Goal: Transaction & Acquisition: Obtain resource

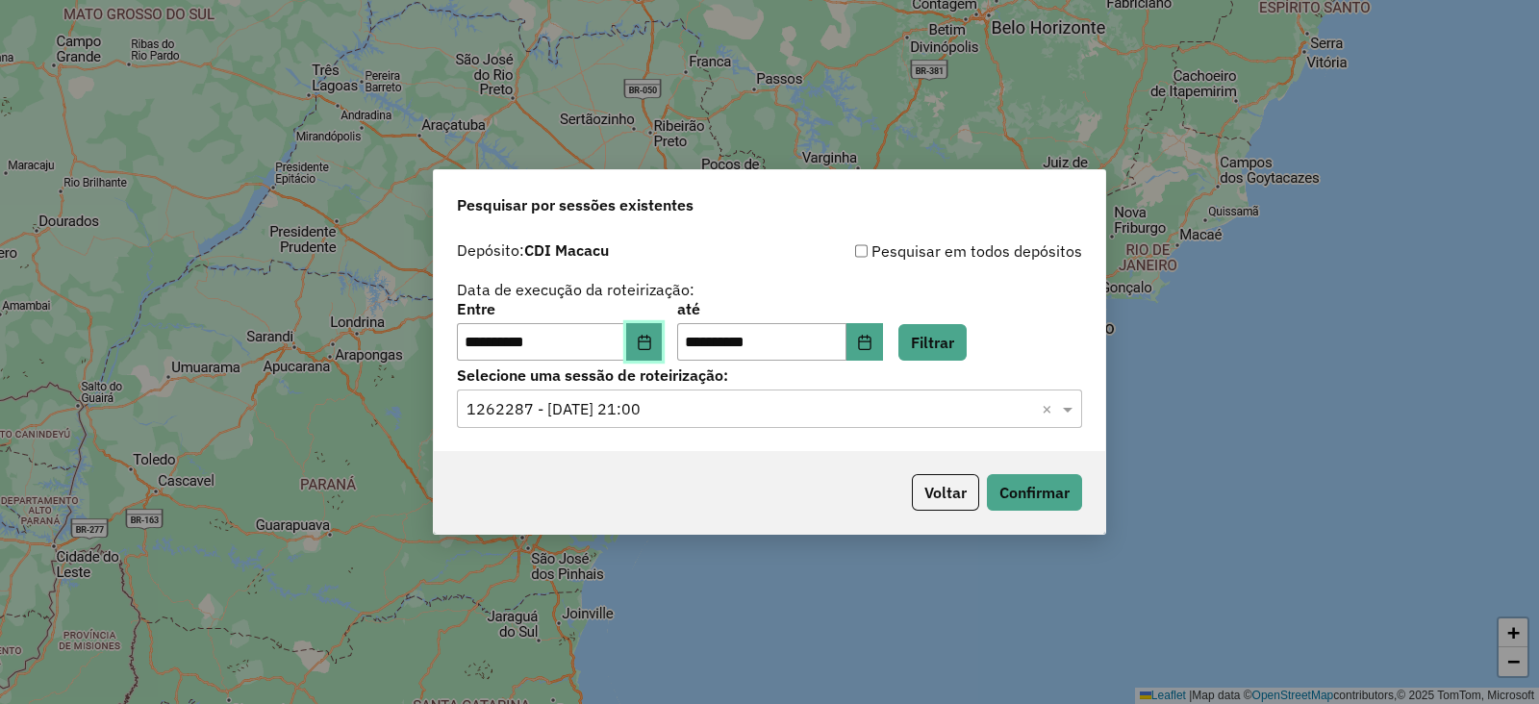
drag, startPoint x: 0, startPoint y: 0, endPoint x: 656, endPoint y: 335, distance: 736.5
click at [652, 335] on icon "Choose Date" at bounding box center [644, 342] width 15 height 15
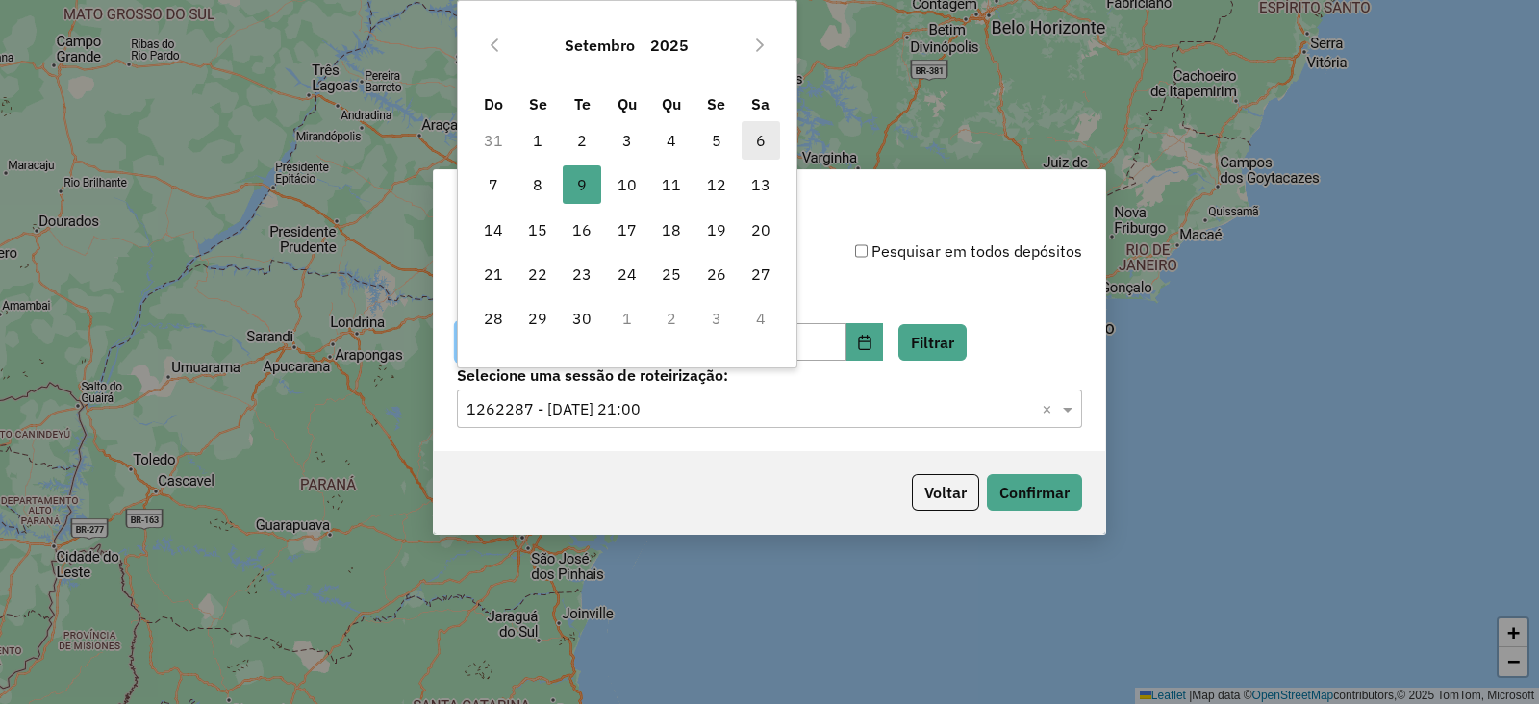
click at [748, 138] on span "6" at bounding box center [761, 140] width 38 height 38
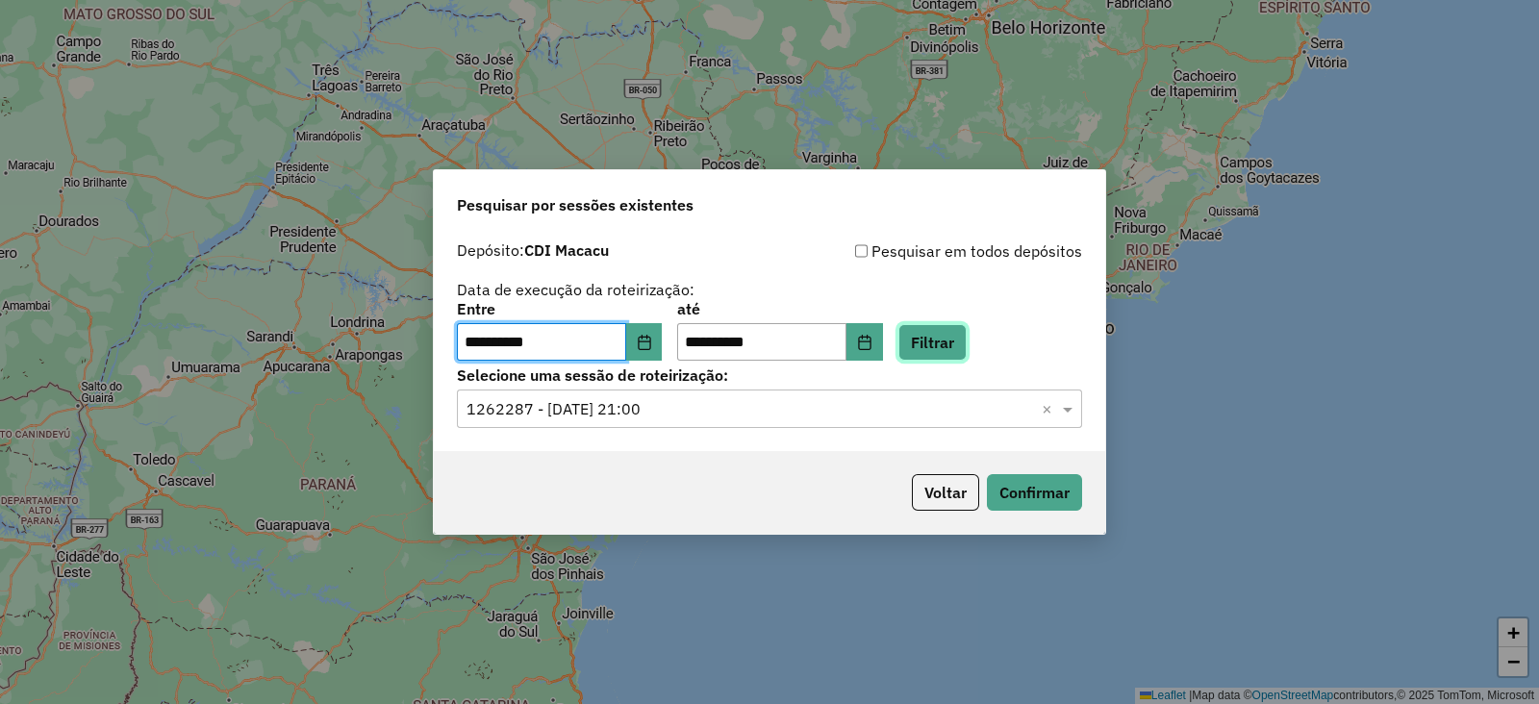
click at [947, 354] on button "Filtrar" at bounding box center [932, 342] width 68 height 37
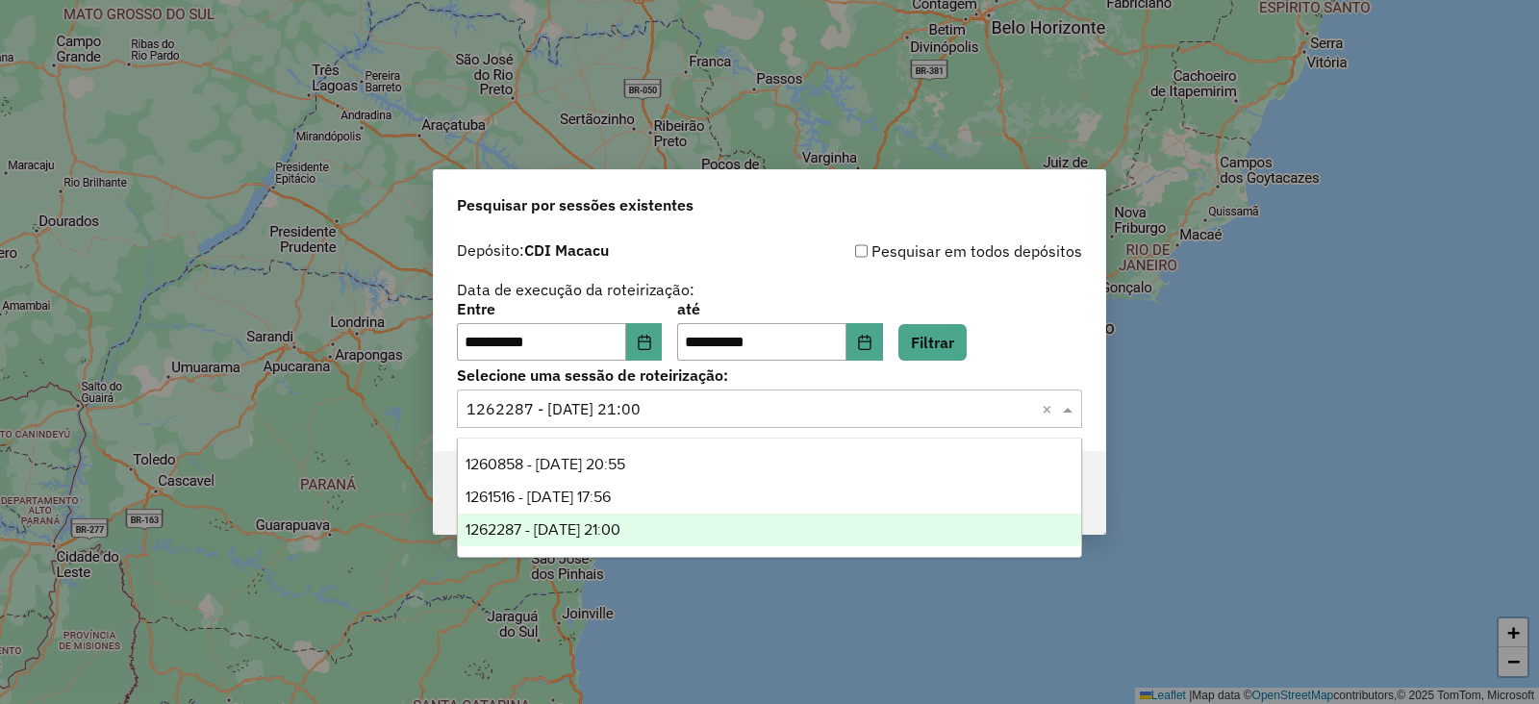
click at [616, 420] on div "Selecione uma sessão × 1262287 - 09/09/2025 21:00 ×" at bounding box center [769, 409] width 625 height 38
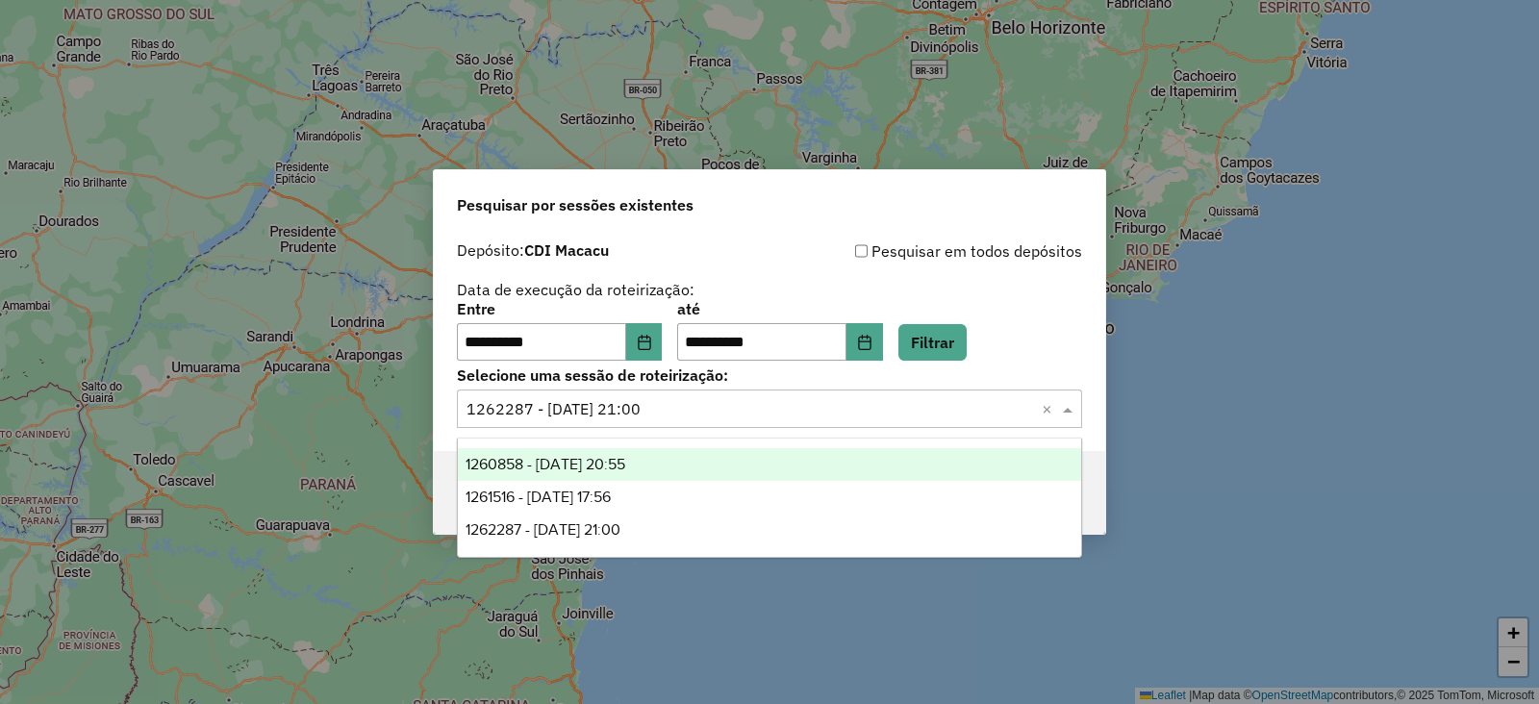
click at [603, 467] on span "1260858 - 06/09/2025 20:55" at bounding box center [546, 464] width 160 height 16
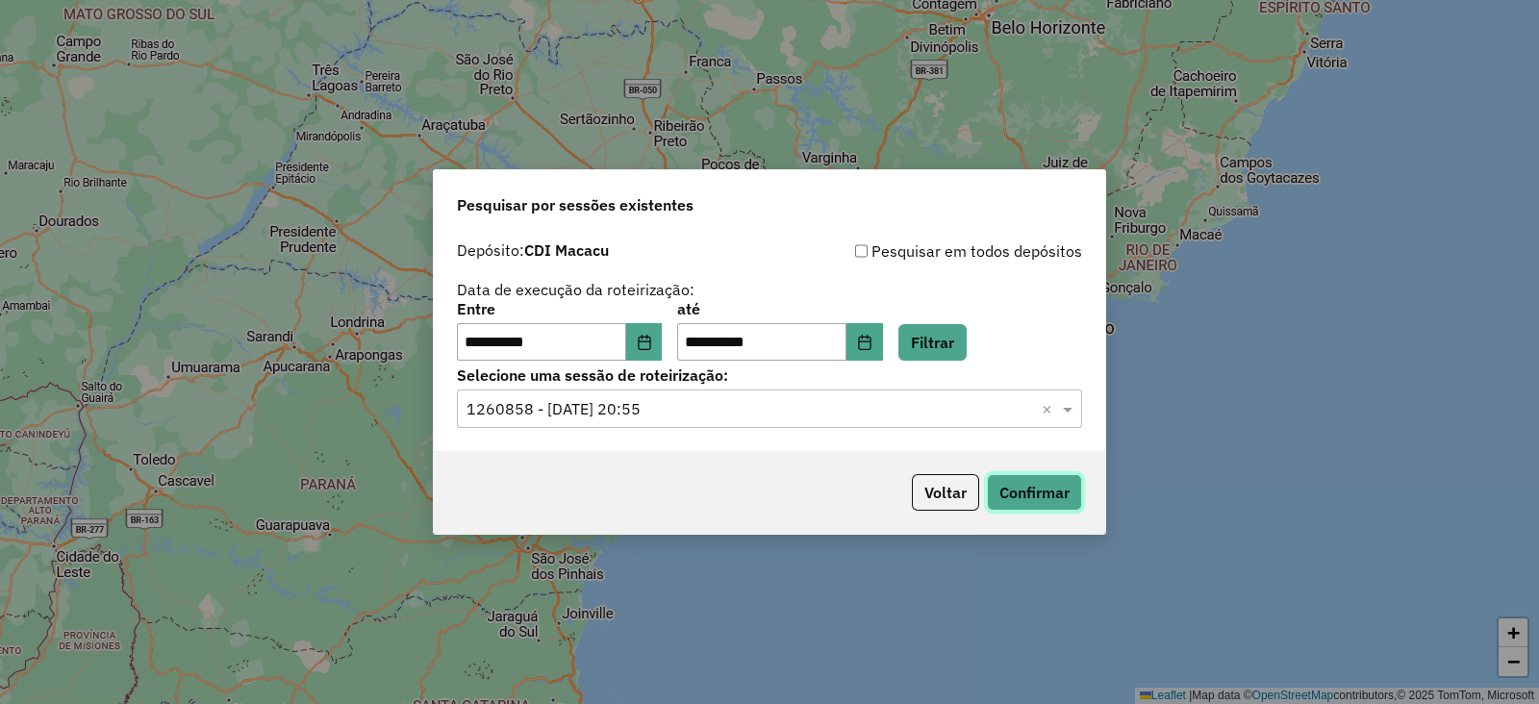
click at [1041, 488] on button "Confirmar" at bounding box center [1034, 492] width 95 height 37
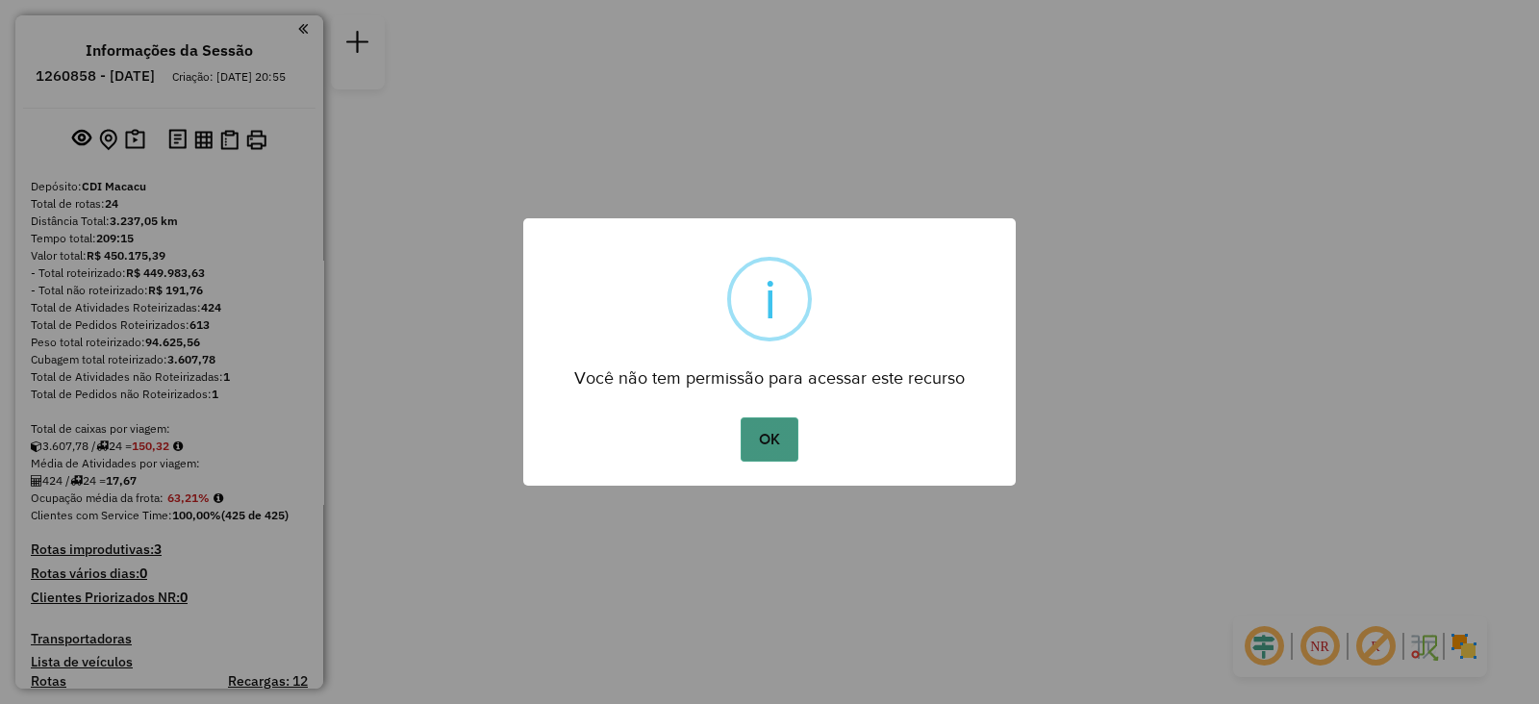
click at [774, 435] on button "OK" at bounding box center [769, 439] width 57 height 44
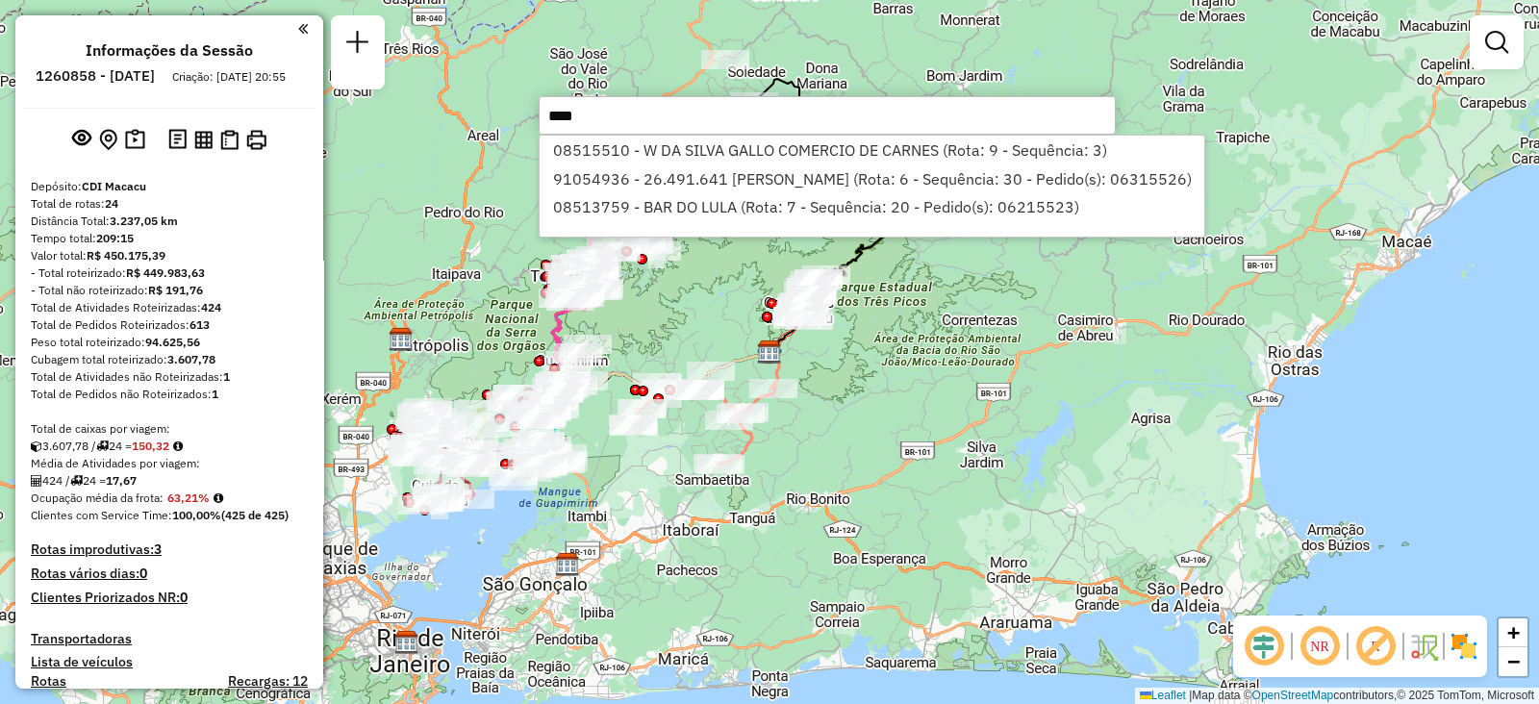
type input "*****"
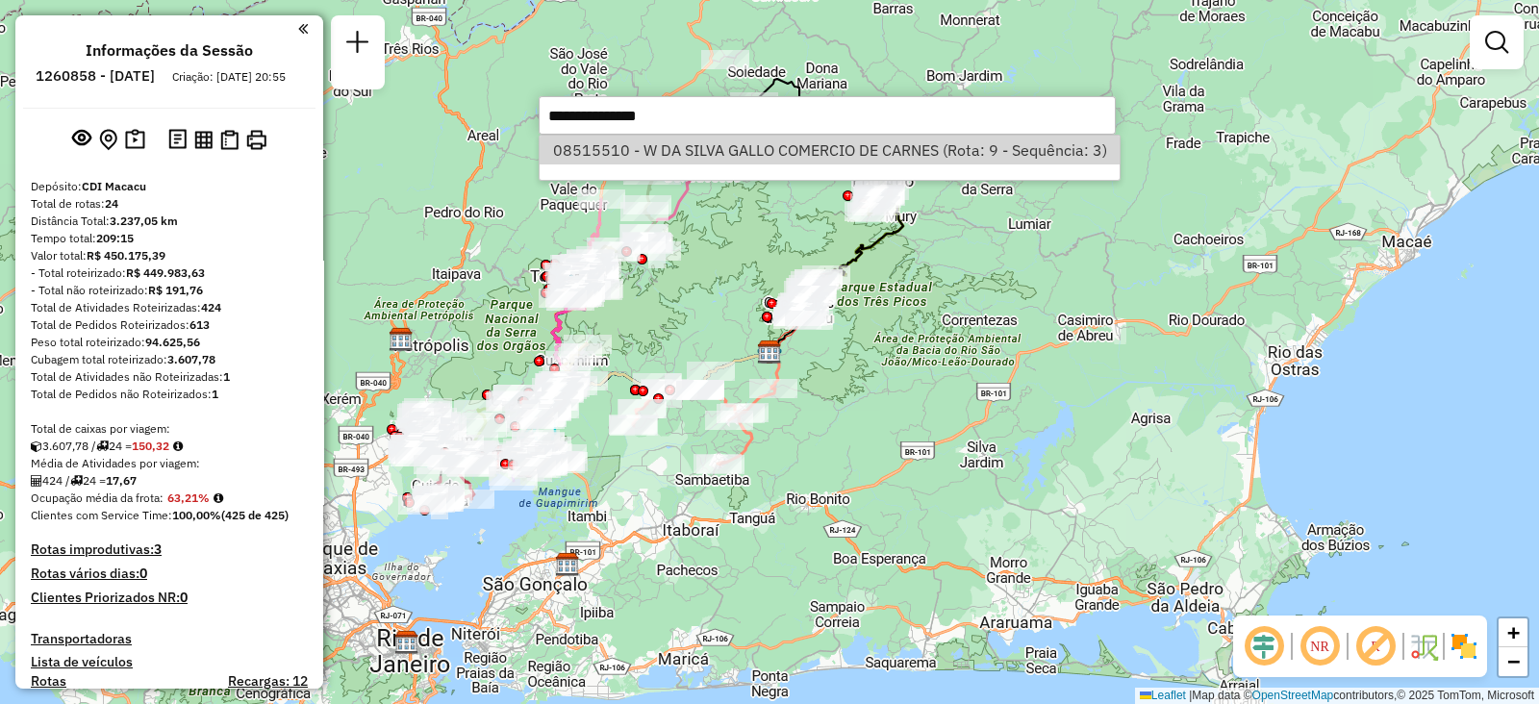
select select "**********"
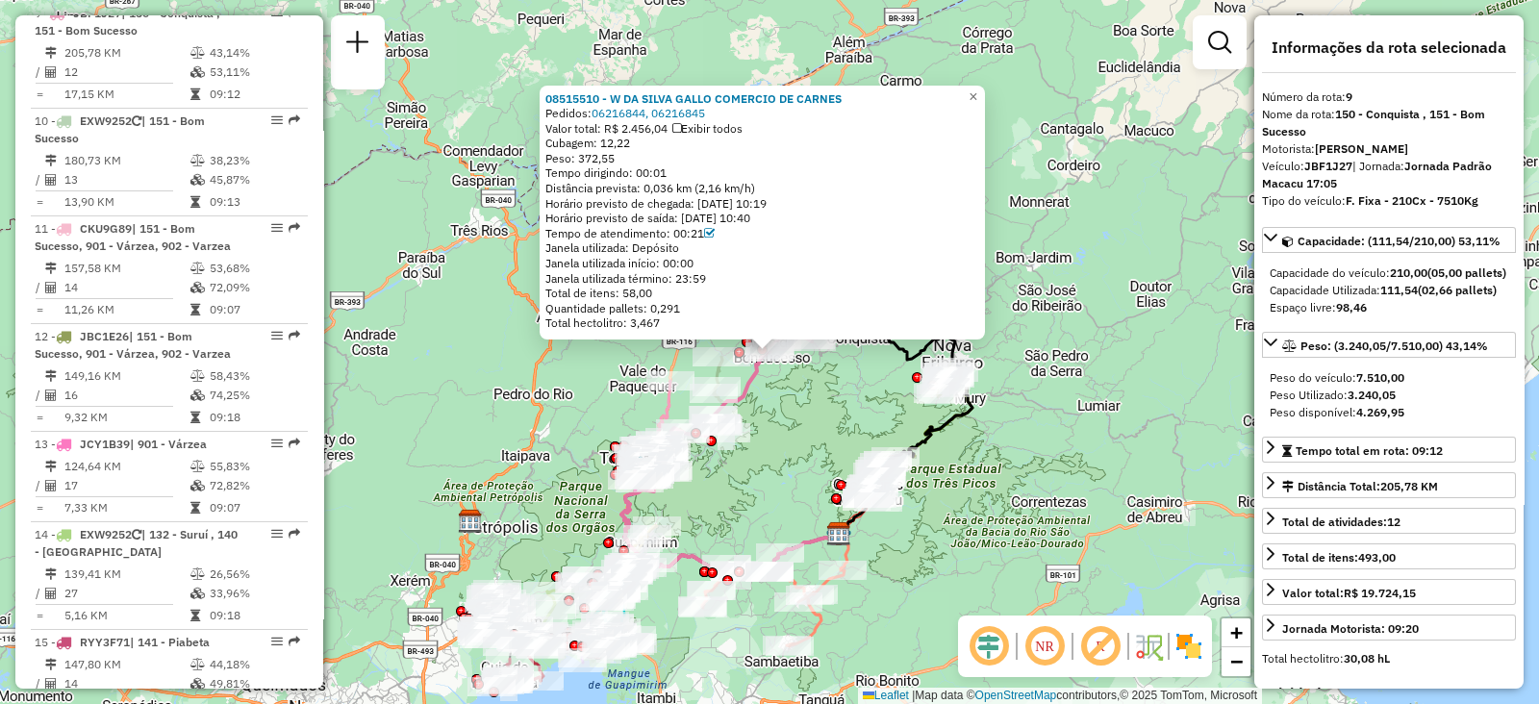
scroll to position [1596, 0]
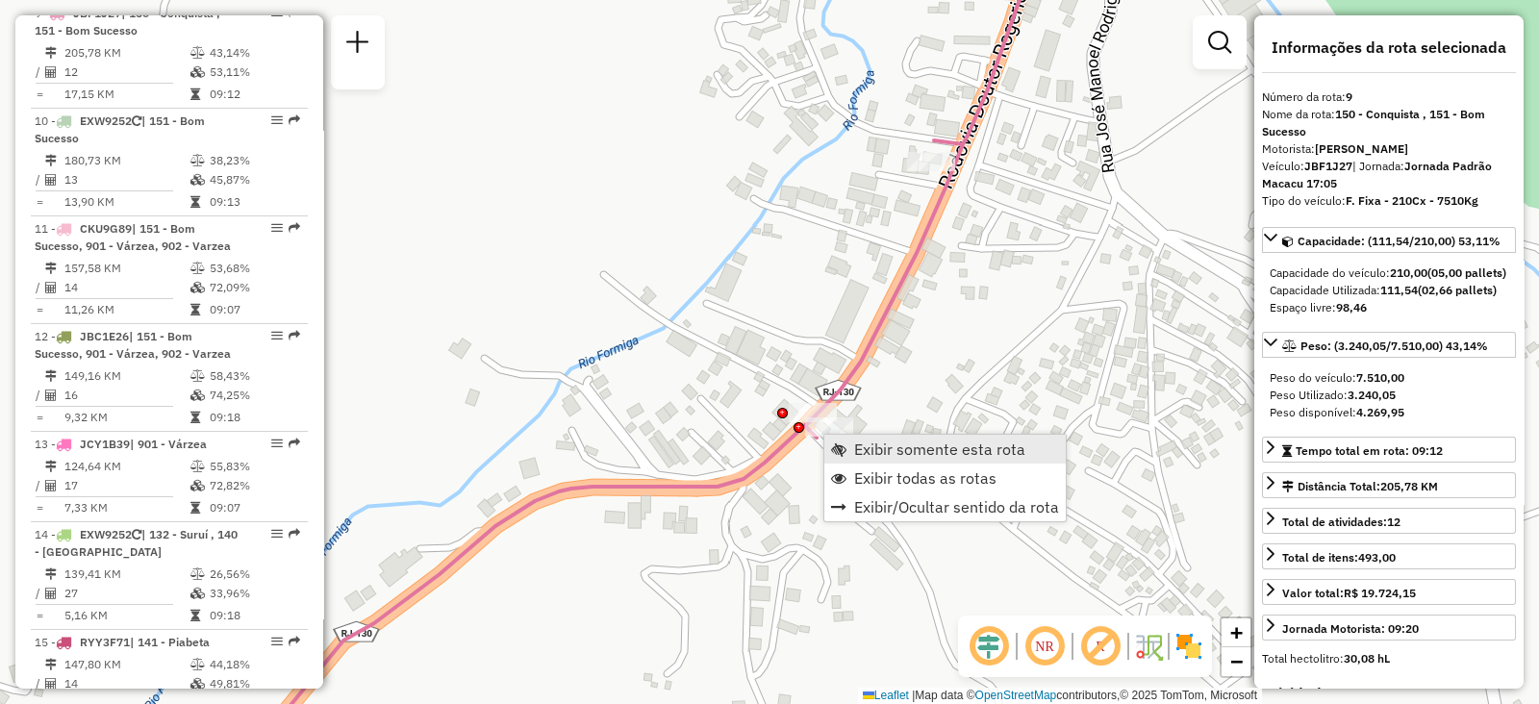
click at [858, 444] on span "Exibir somente esta rota" at bounding box center [939, 449] width 171 height 15
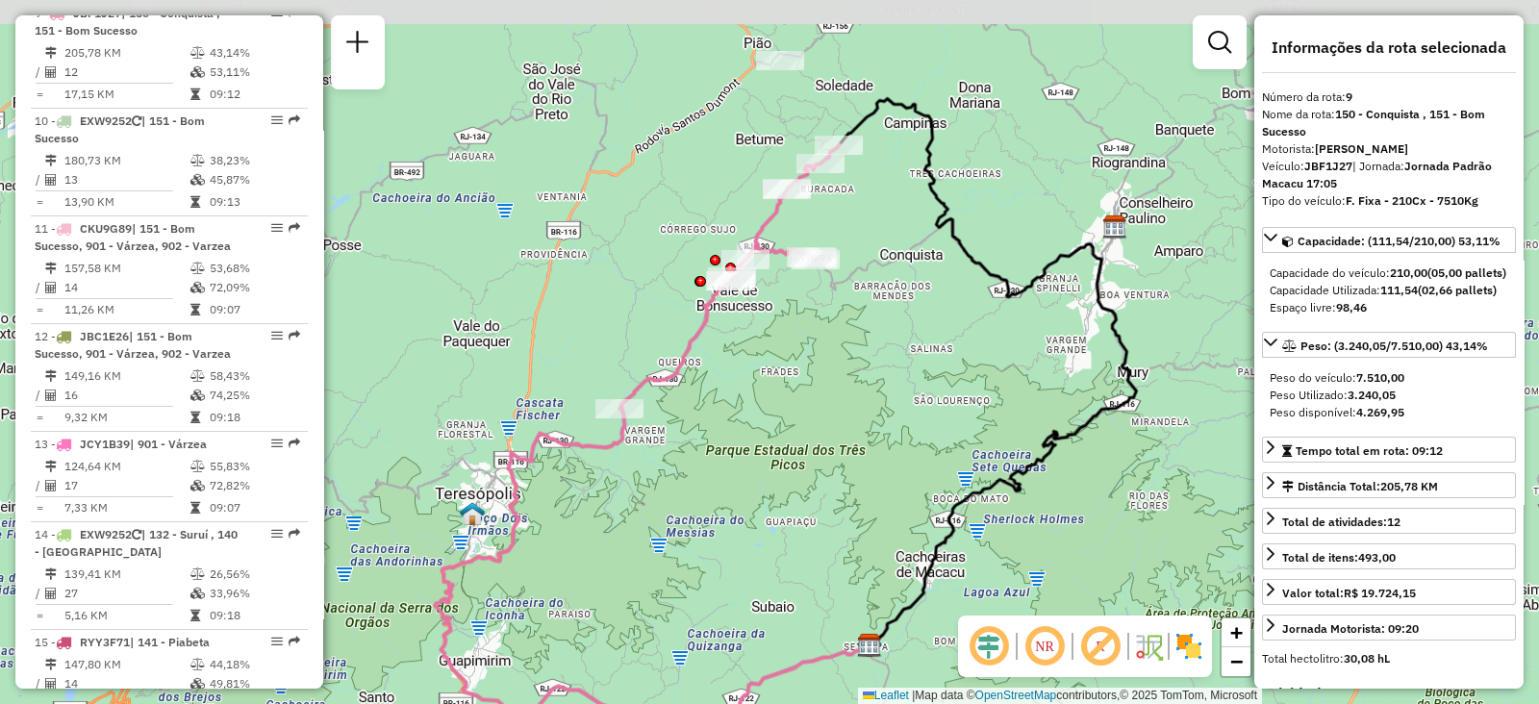
drag, startPoint x: 791, startPoint y: 267, endPoint x: 800, endPoint y: 291, distance: 25.9
click at [800, 291] on div "Janela de atendimento Grade de atendimento Capacidade Transportadoras Veículos …" at bounding box center [769, 352] width 1539 height 704
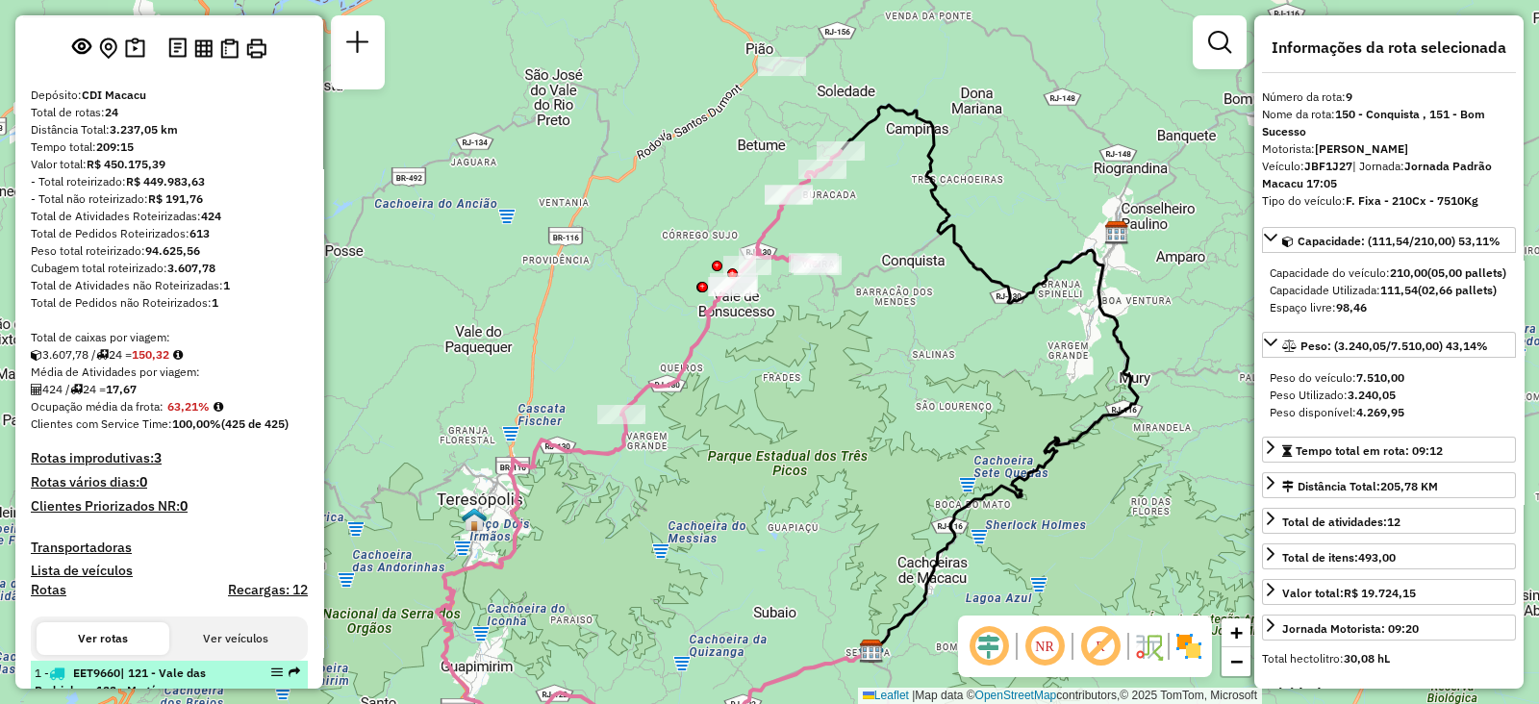
scroll to position [0, 0]
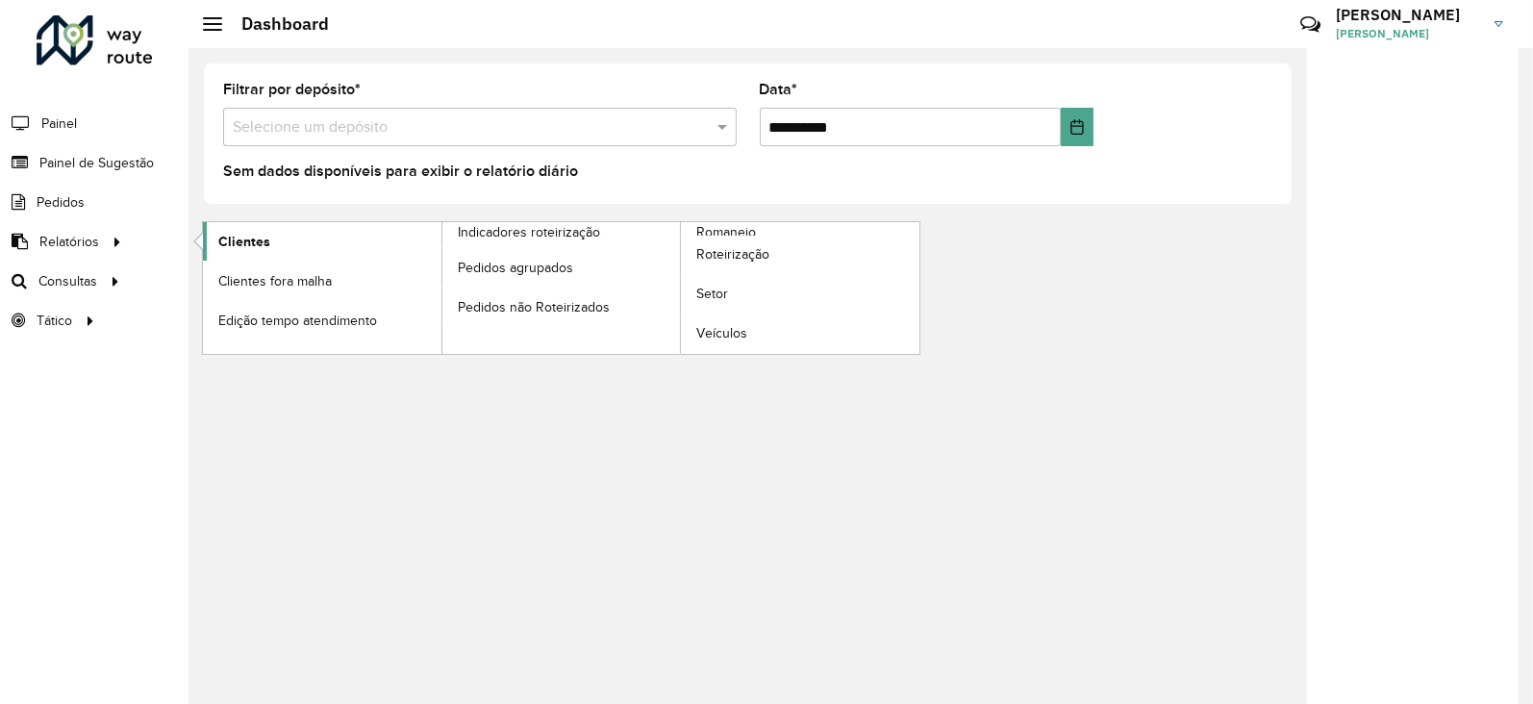
click at [243, 242] on span "Clientes" at bounding box center [244, 242] width 52 height 20
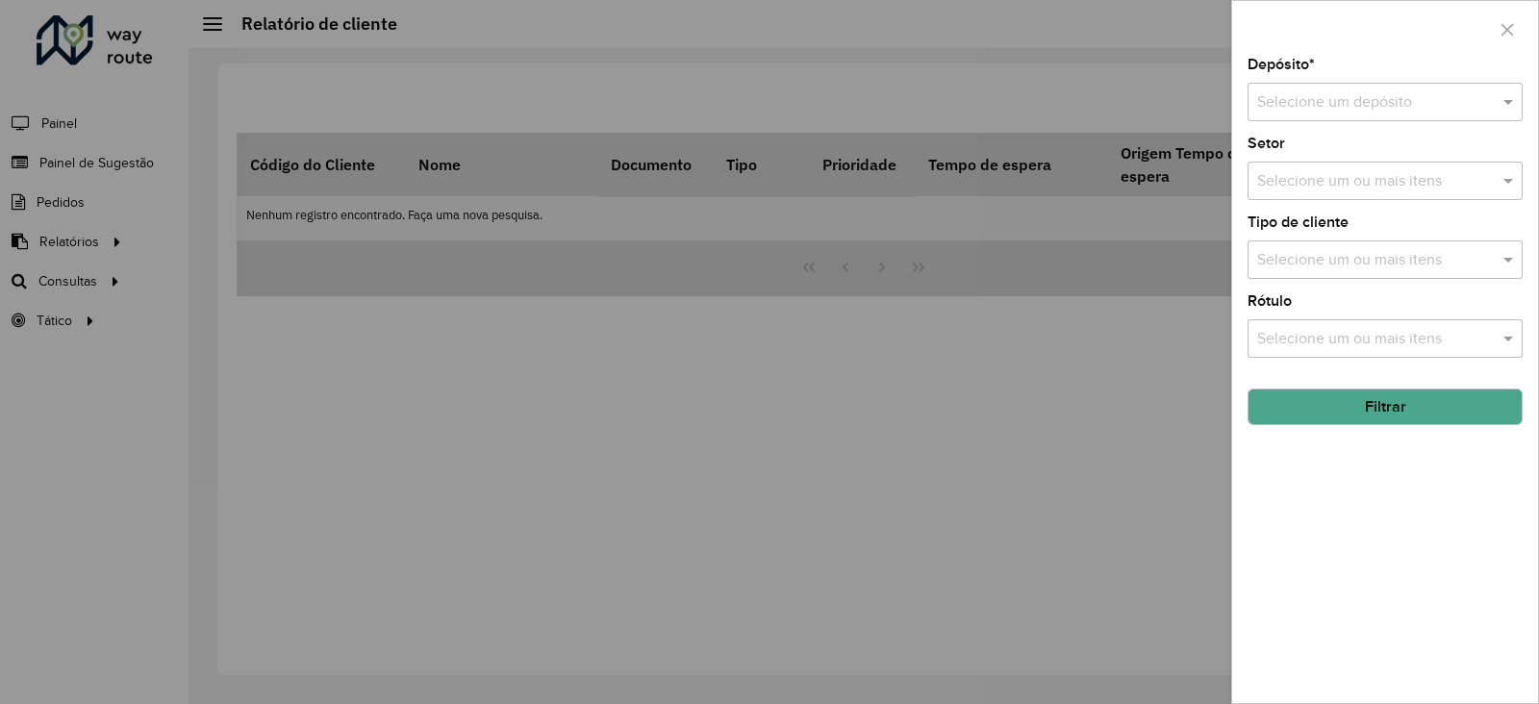
click at [1349, 102] on input "text" at bounding box center [1365, 102] width 217 height 23
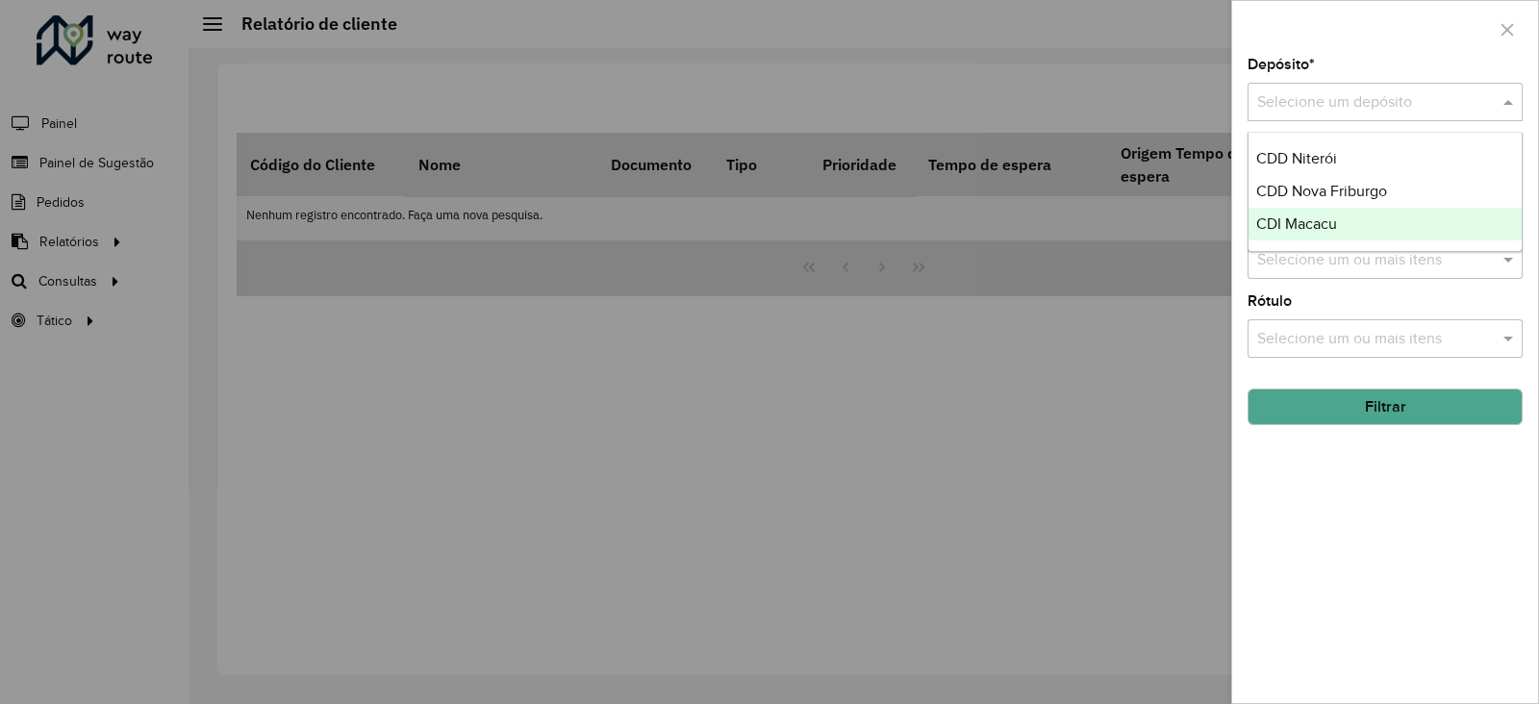
click at [1314, 221] on span "CDI Macacu" at bounding box center [1296, 223] width 81 height 16
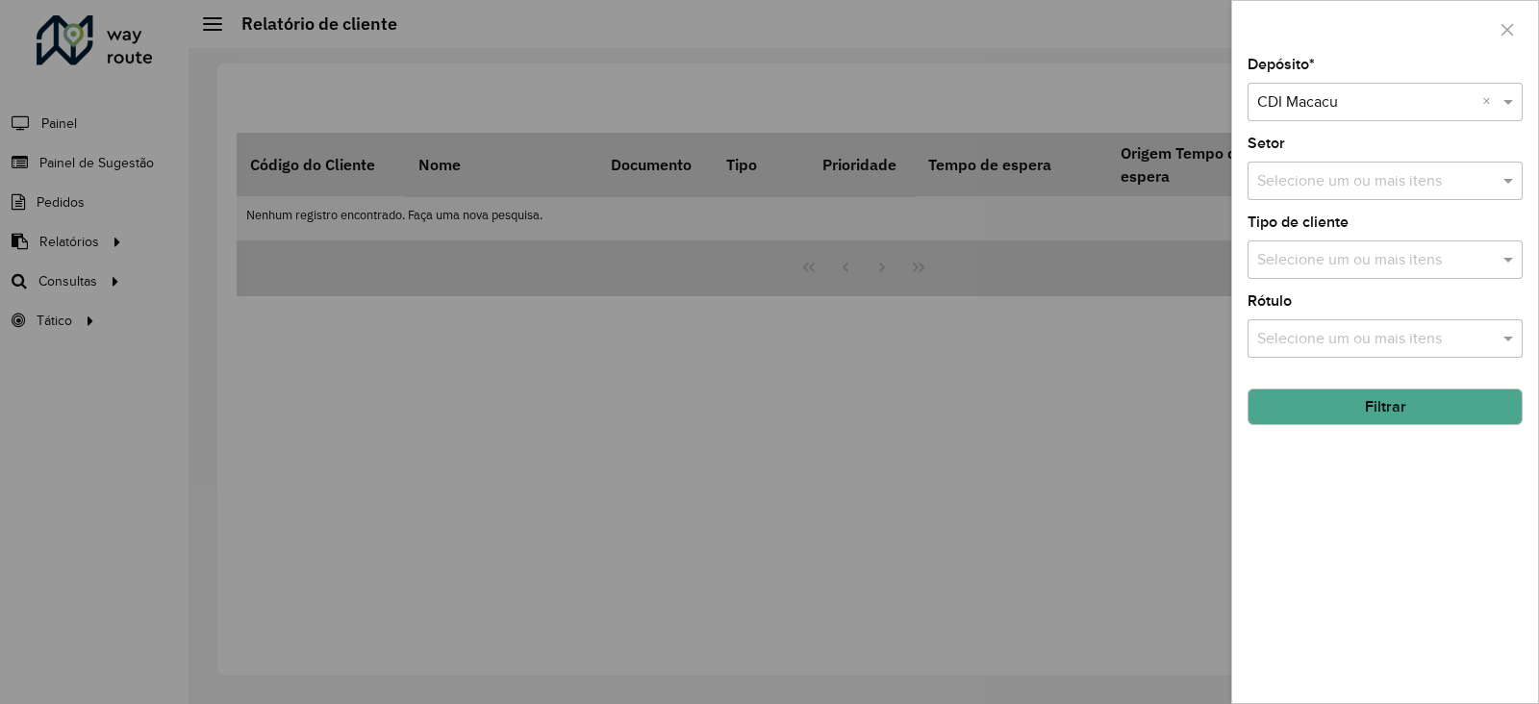
click at [1289, 174] on input "text" at bounding box center [1375, 181] width 246 height 23
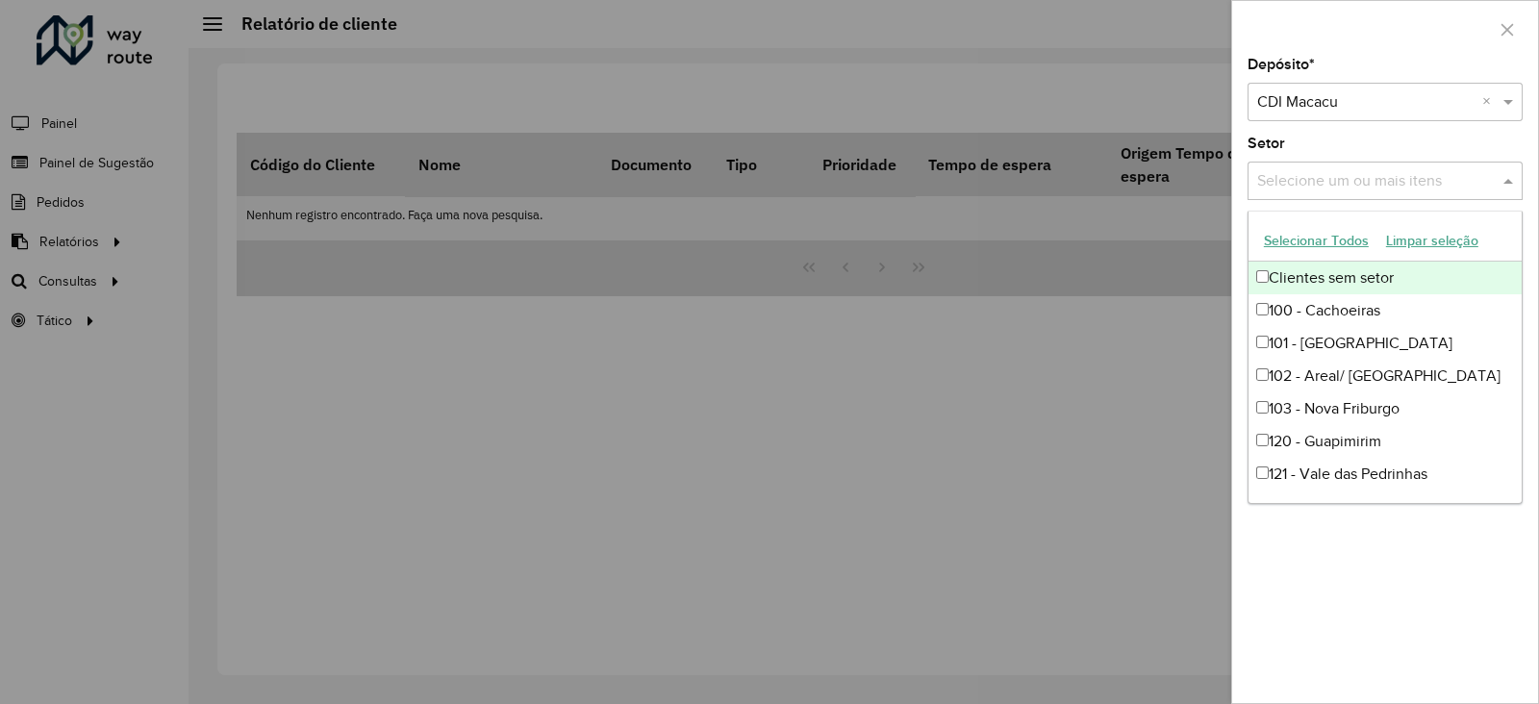
click at [1308, 150] on div "Setor Selecione um ou mais itens" at bounding box center [1385, 168] width 275 height 63
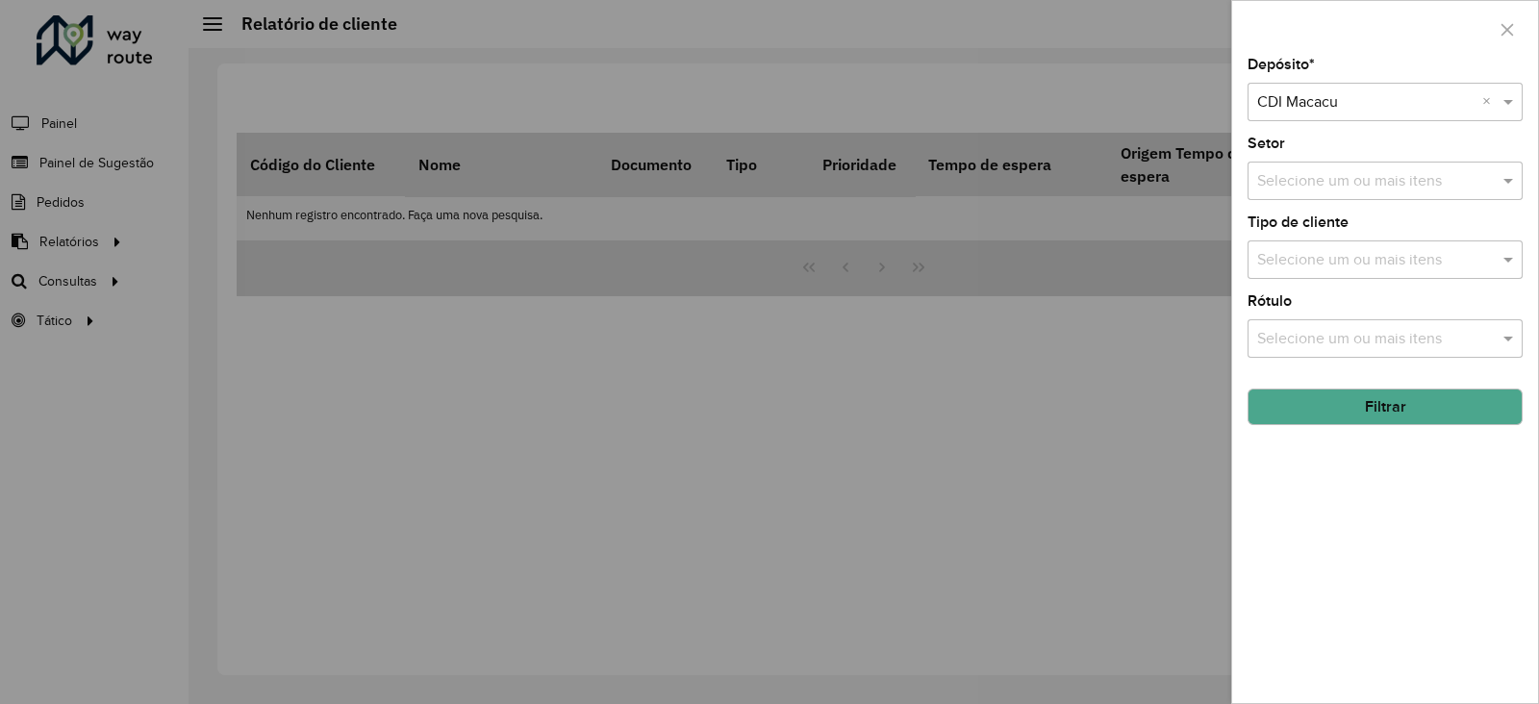
click at [1308, 329] on input "text" at bounding box center [1375, 339] width 246 height 23
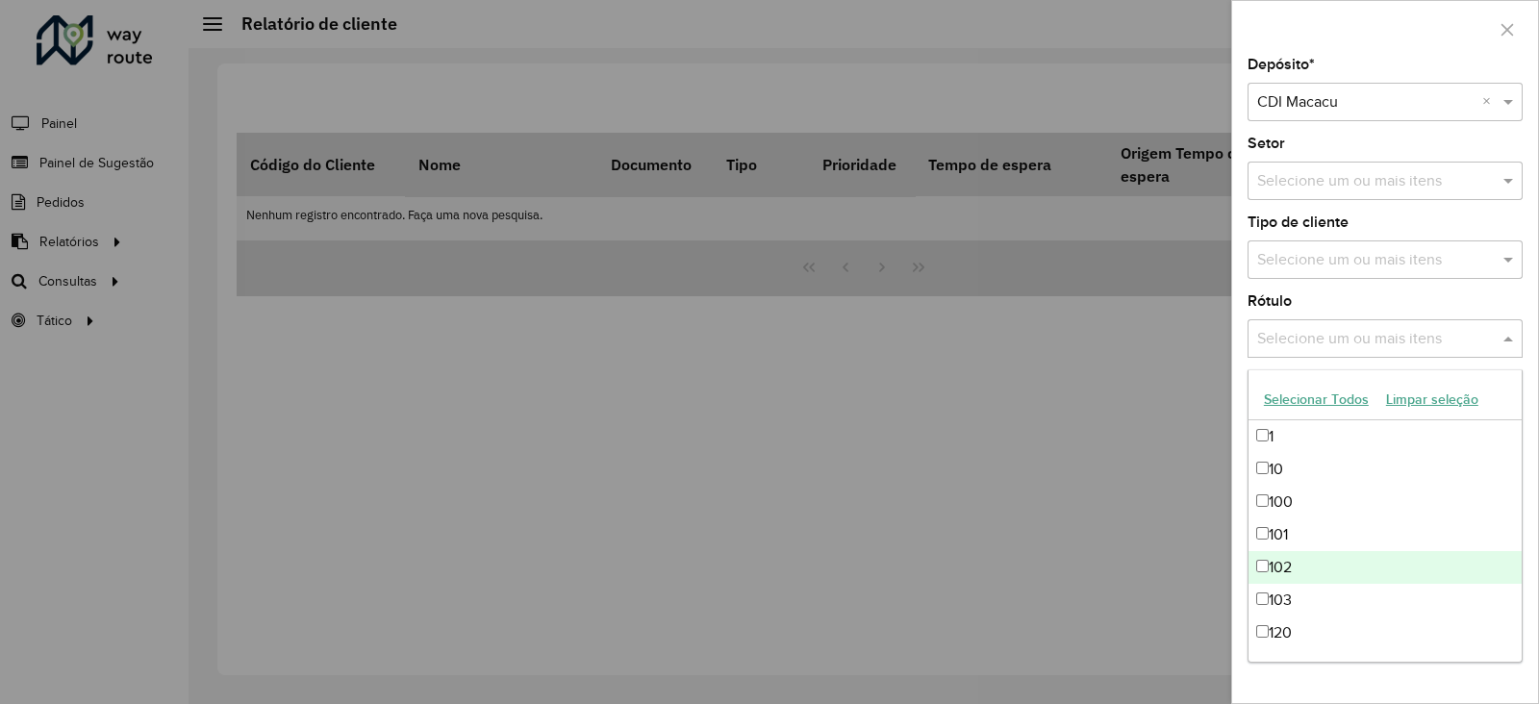
click at [1201, 531] on div at bounding box center [769, 352] width 1539 height 704
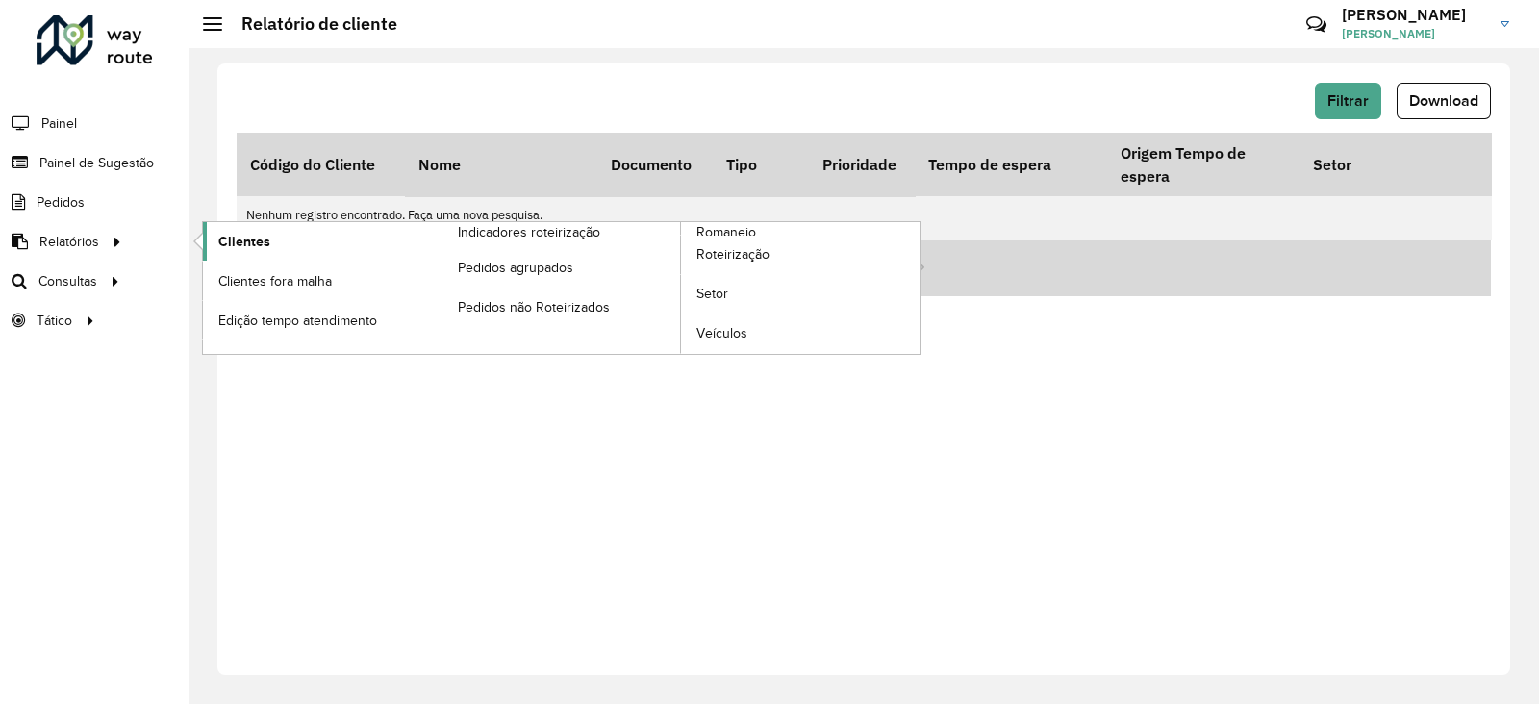
click at [250, 227] on link "Clientes" at bounding box center [322, 241] width 239 height 38
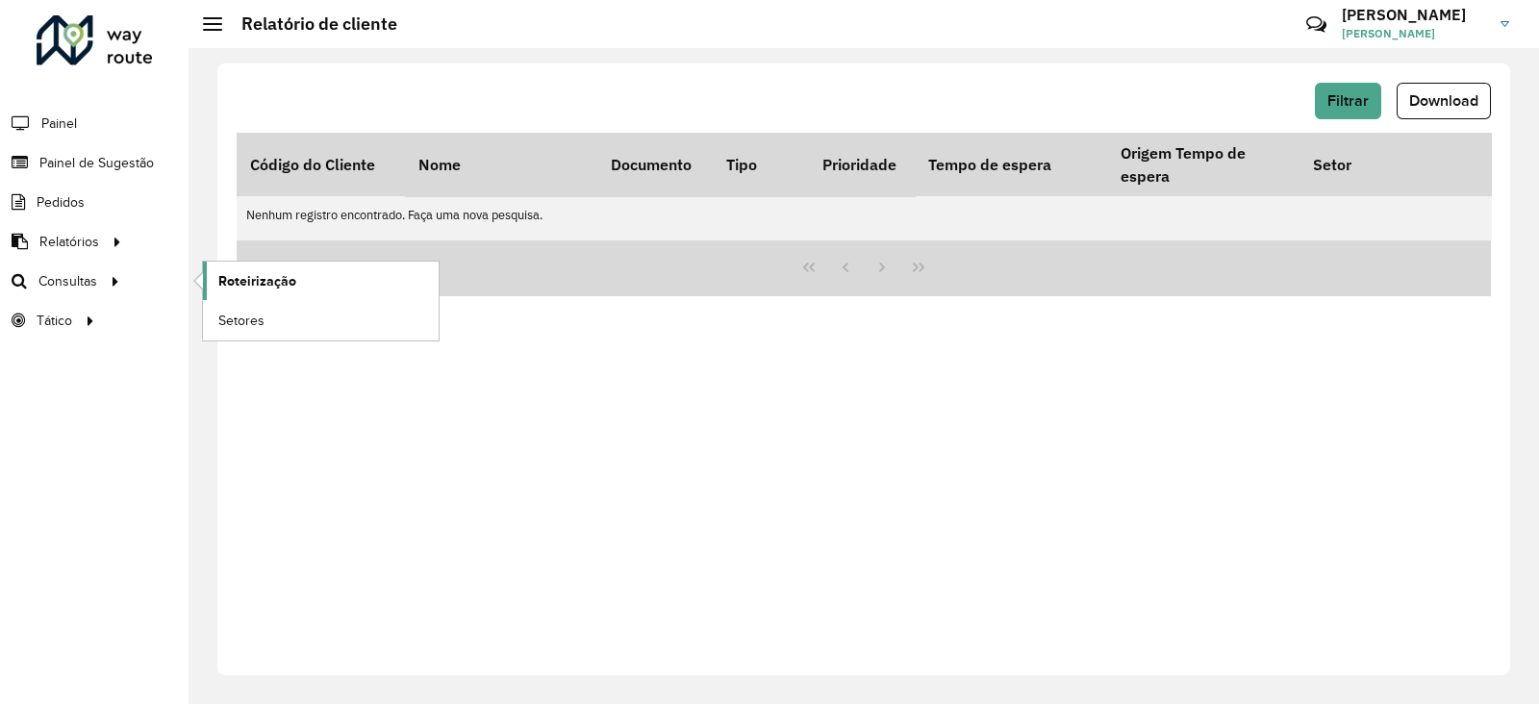
click at [236, 286] on span "Roteirização" at bounding box center [257, 281] width 78 height 20
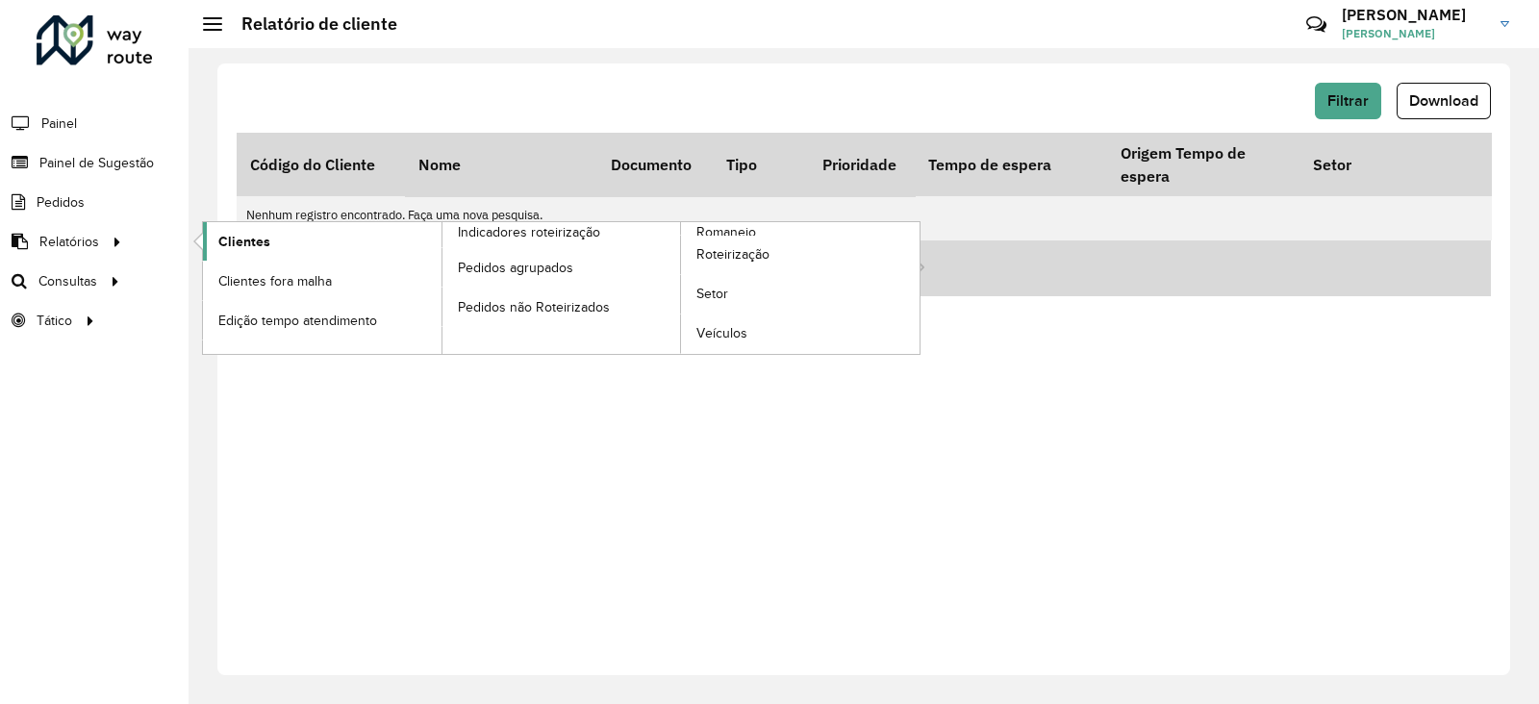
click at [244, 235] on span "Clientes" at bounding box center [244, 242] width 52 height 20
click at [236, 243] on span "Clientes" at bounding box center [244, 242] width 52 height 20
click at [226, 282] on span "Clientes fora malha" at bounding box center [279, 281] width 123 height 20
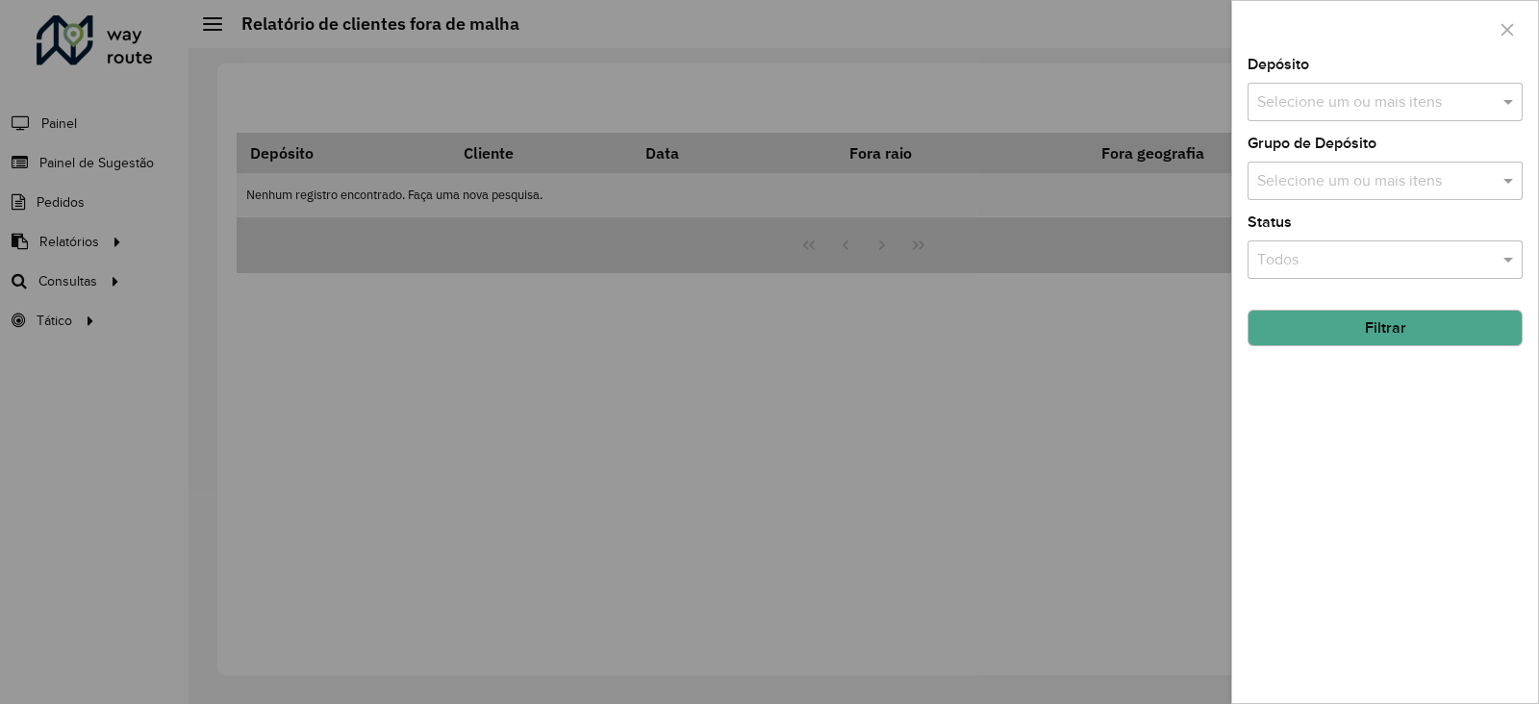
click at [1507, 27] on icon "button" at bounding box center [1507, 29] width 15 height 15
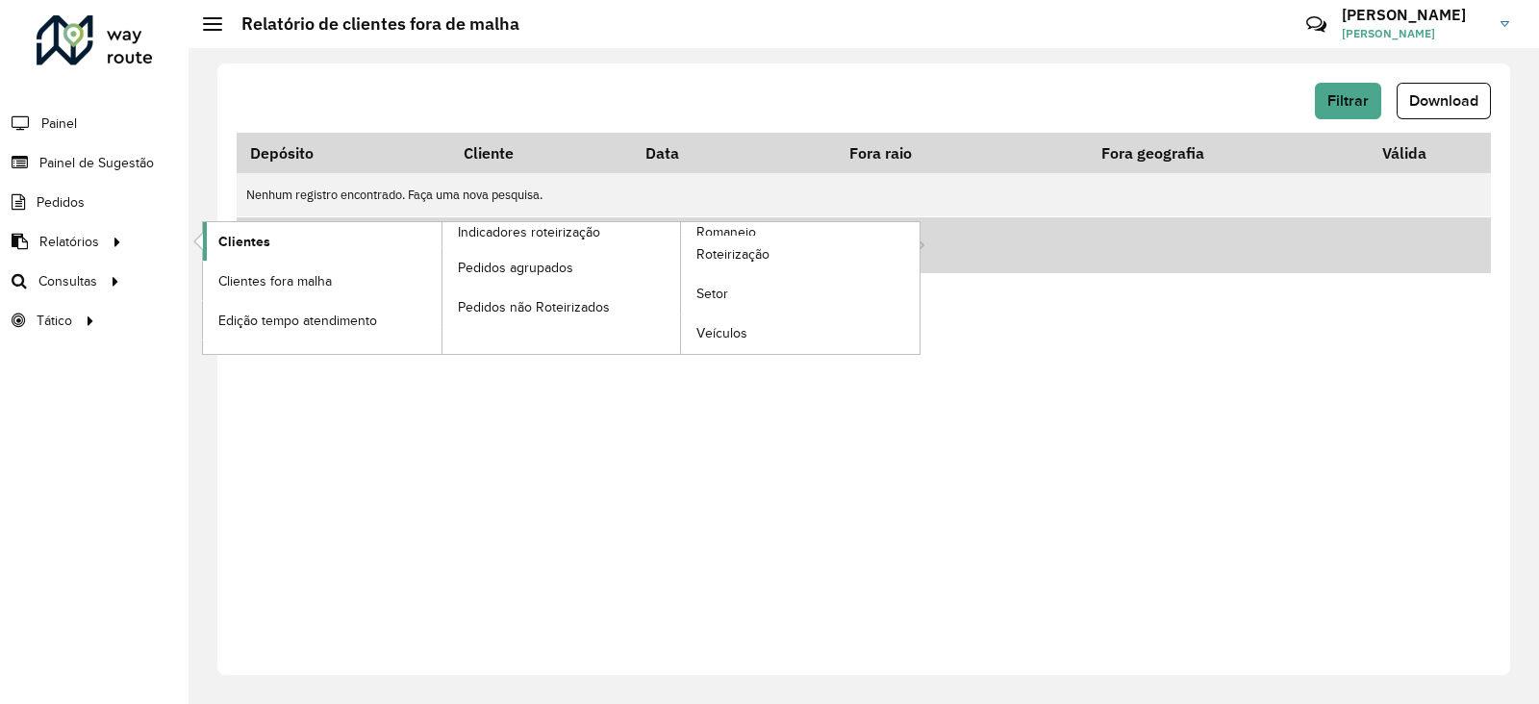
click at [227, 233] on span "Clientes" at bounding box center [244, 242] width 52 height 20
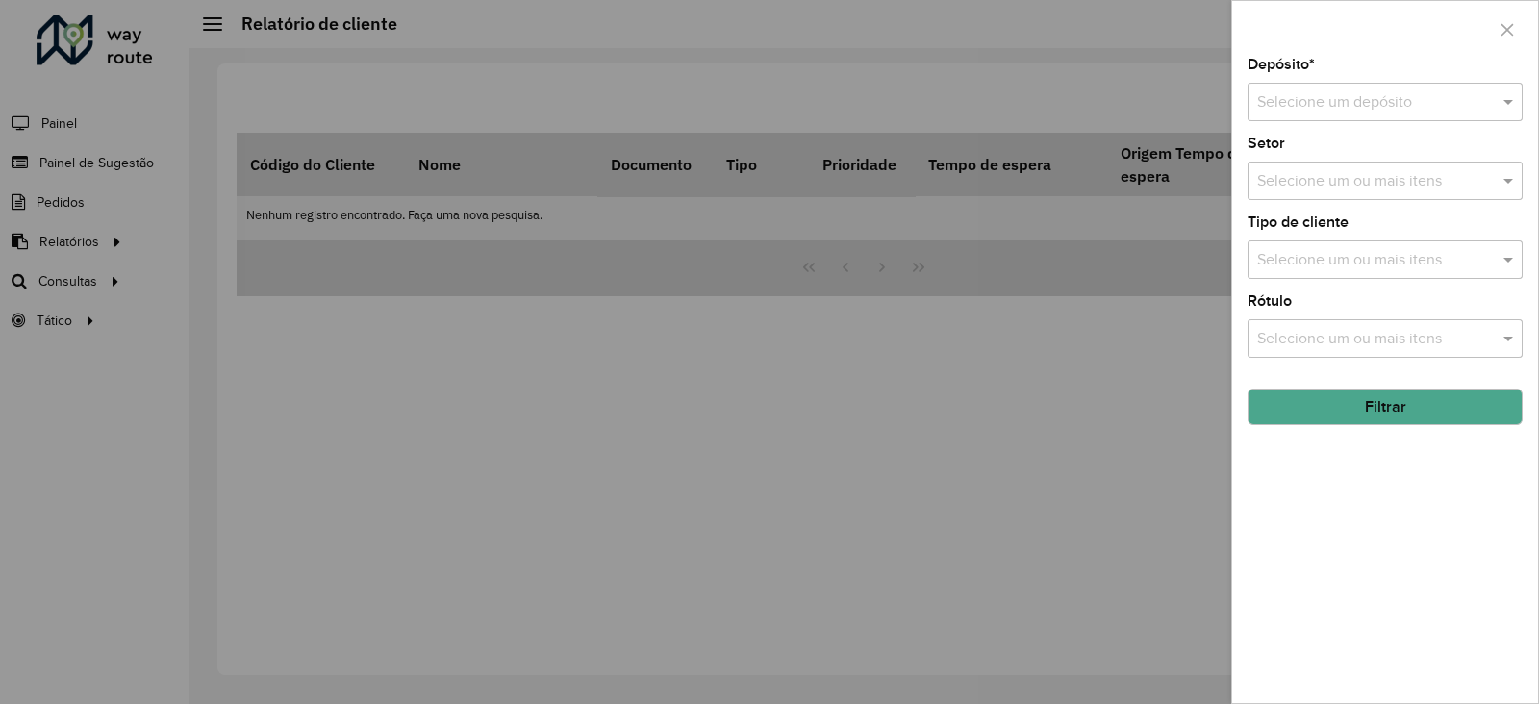
click at [1297, 101] on input "text" at bounding box center [1365, 102] width 217 height 23
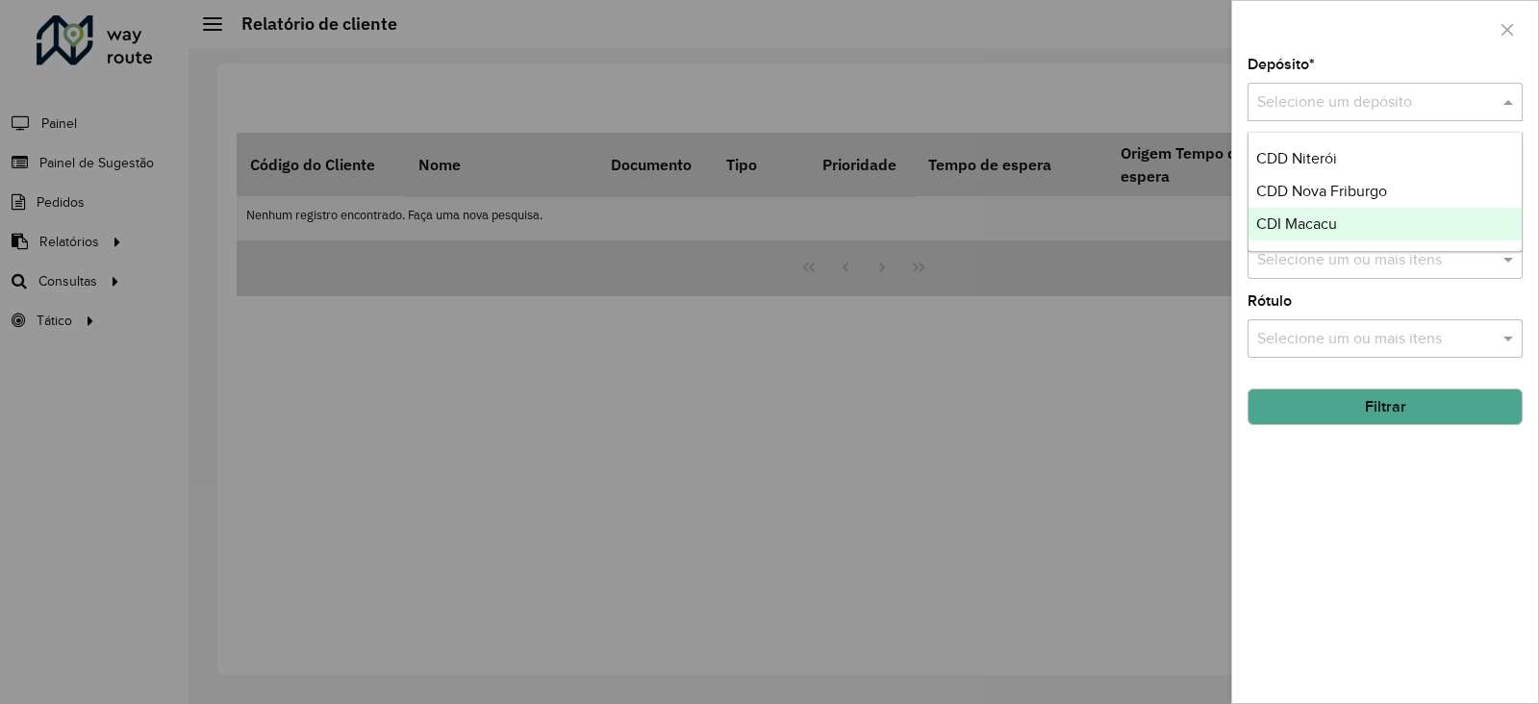
click at [1288, 221] on span "CDI Macacu" at bounding box center [1296, 223] width 81 height 16
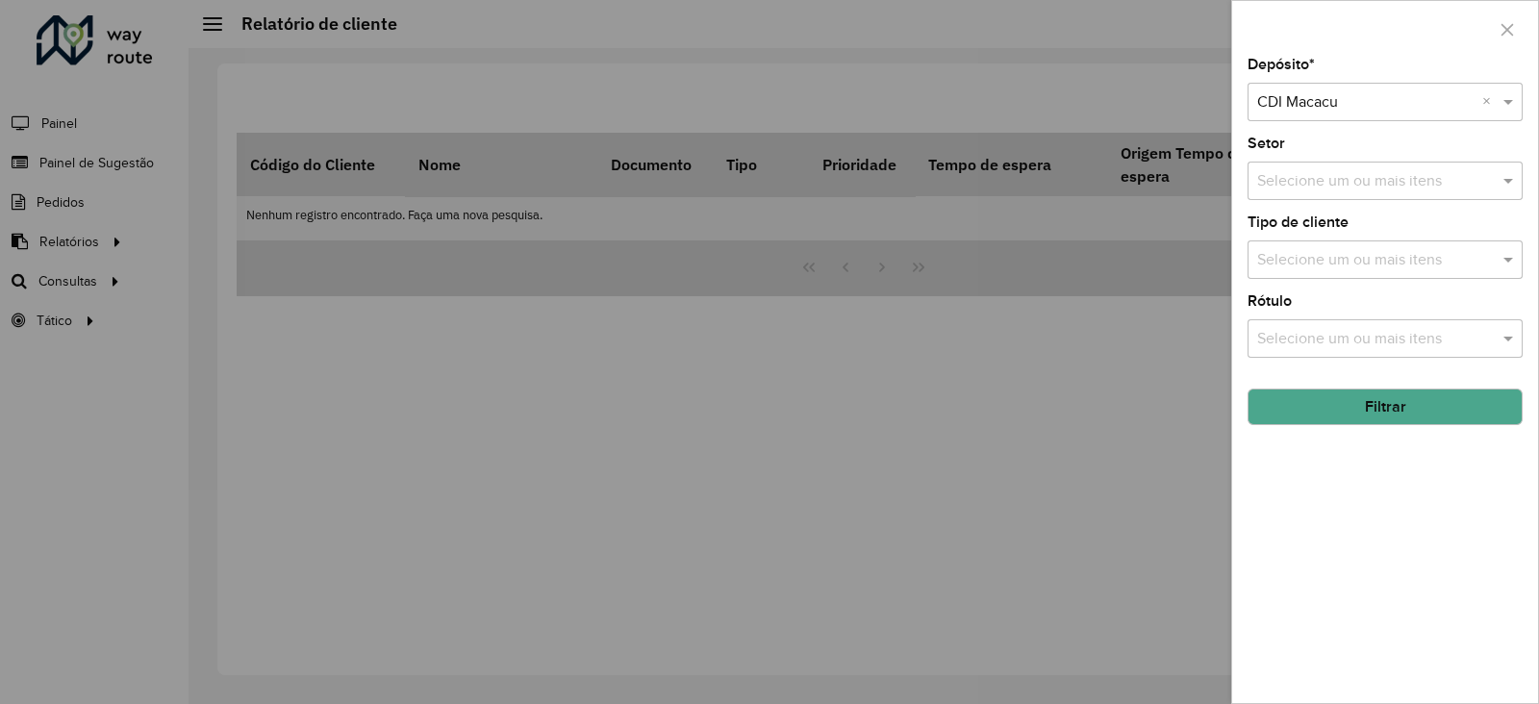
click at [1341, 406] on button "Filtrar" at bounding box center [1385, 407] width 275 height 37
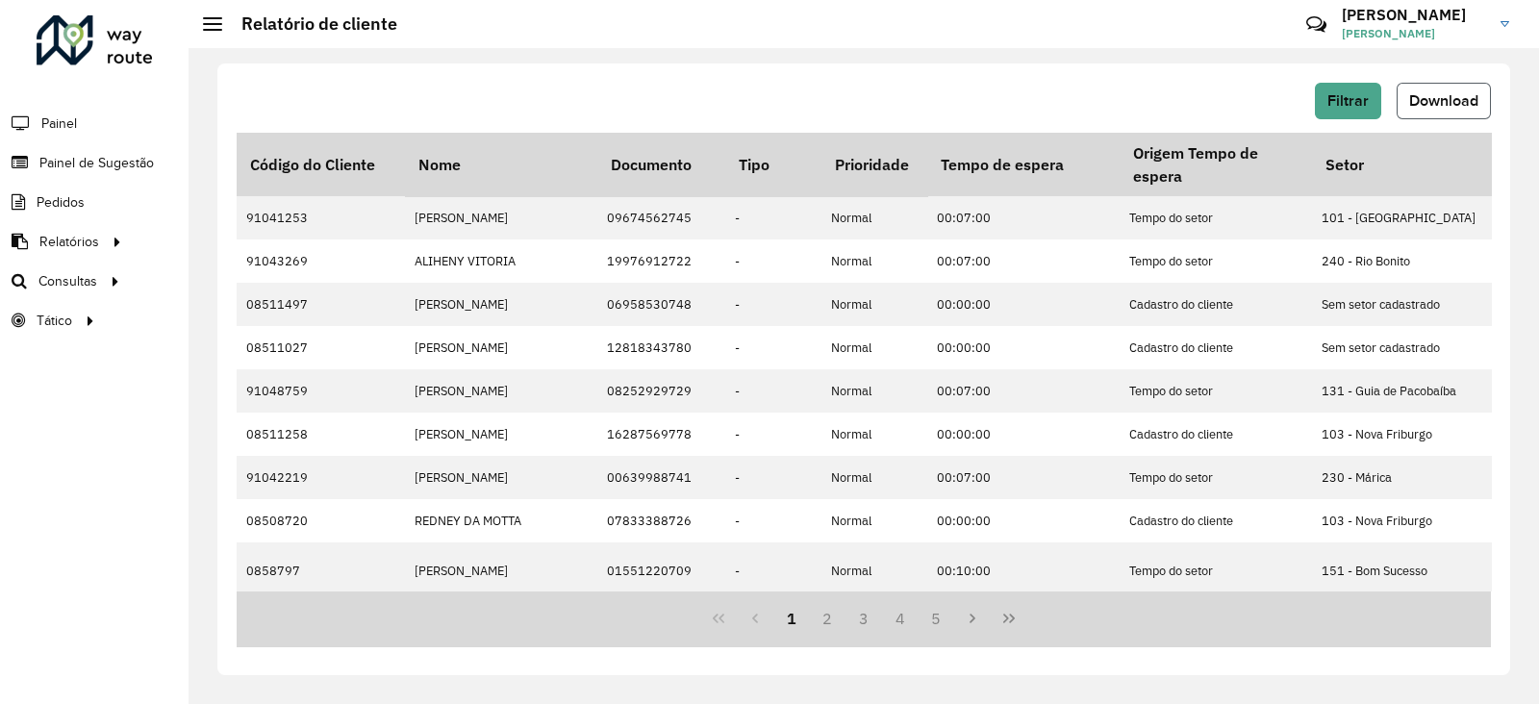
click at [1447, 96] on span "Download" at bounding box center [1443, 100] width 69 height 16
click at [1424, 105] on span "Download" at bounding box center [1443, 100] width 69 height 16
